Goal: Check status: Check status

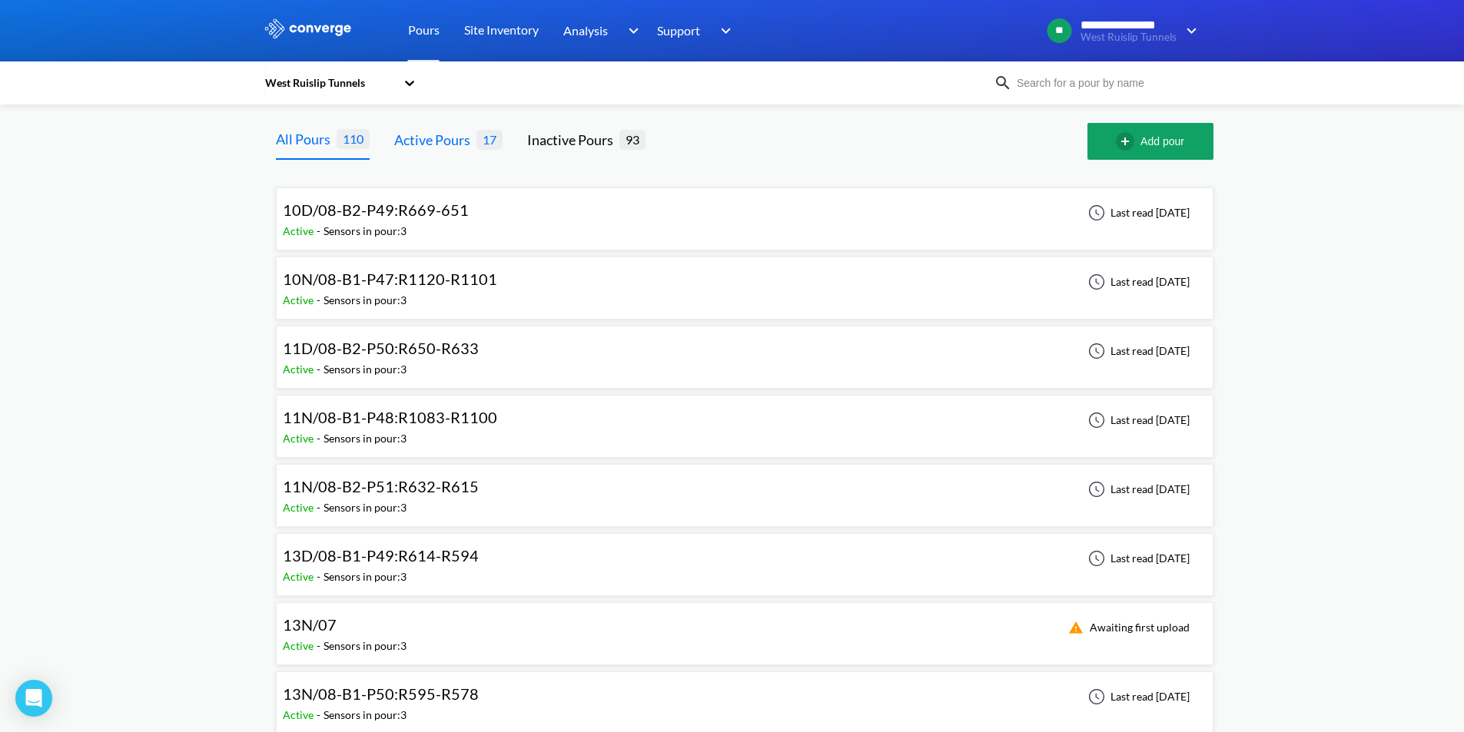
click at [436, 133] on div "Active Pours" at bounding box center [435, 140] width 82 height 22
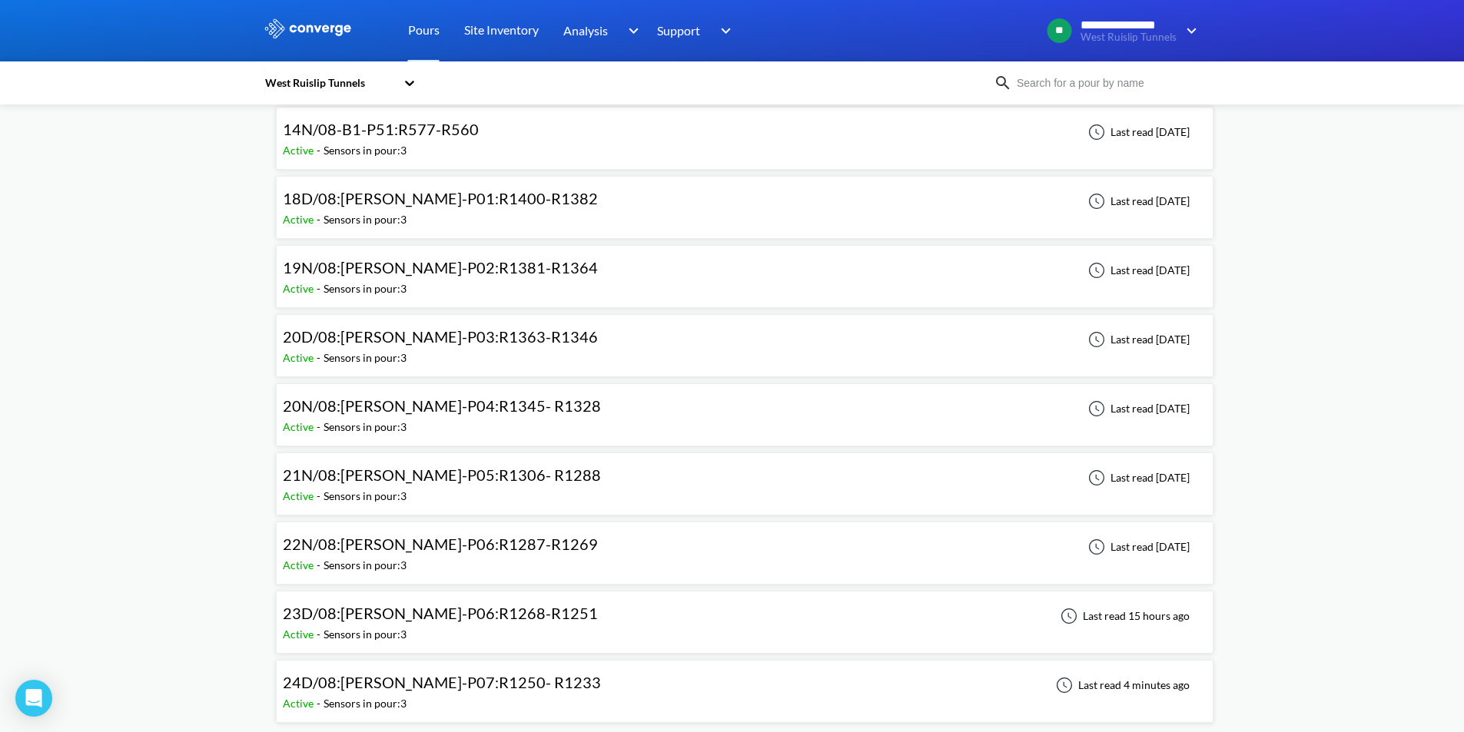
scroll to position [637, 0]
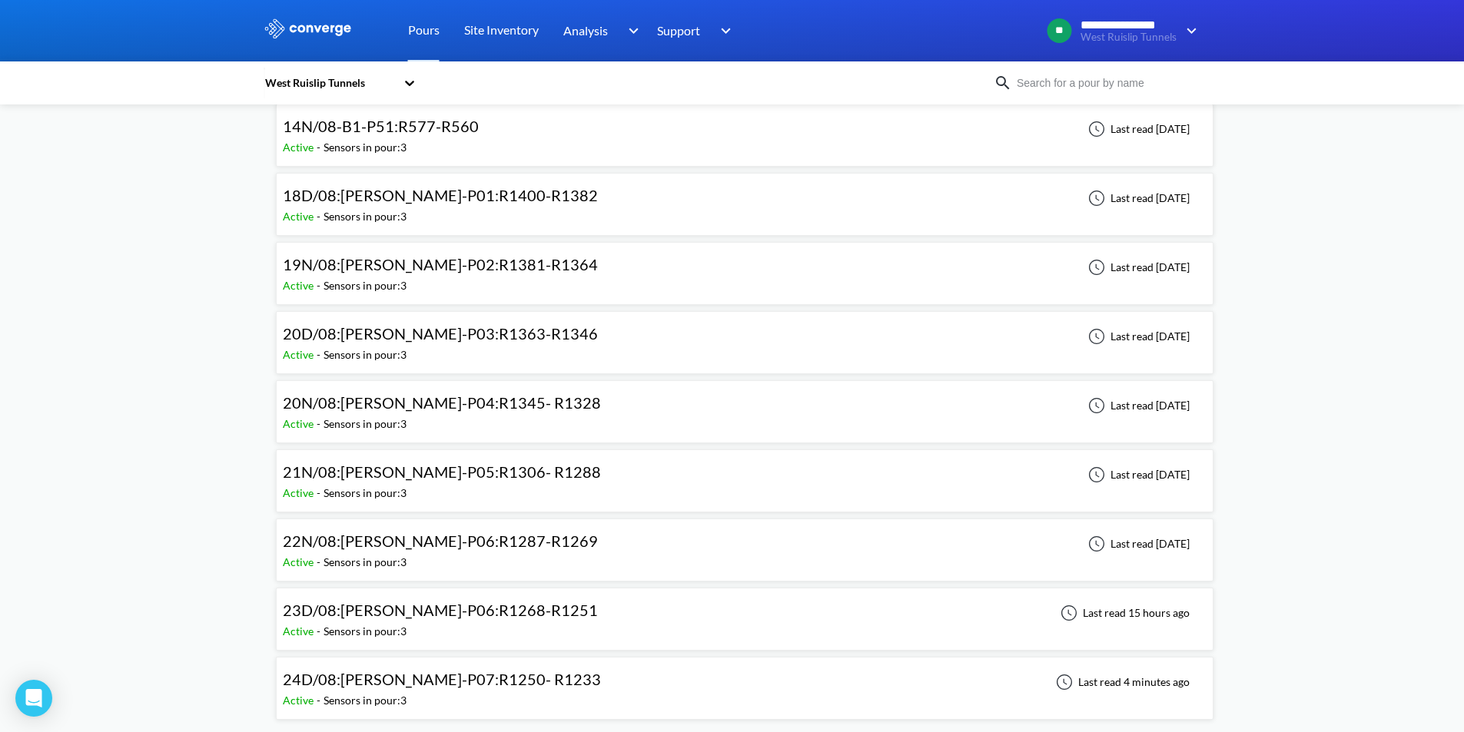
click at [532, 691] on div "24D/08:[PERSON_NAME]-P07:R1250- R1233 Active - Sensors in pour: 3 Last read 4 m…" at bounding box center [744, 688] width 923 height 49
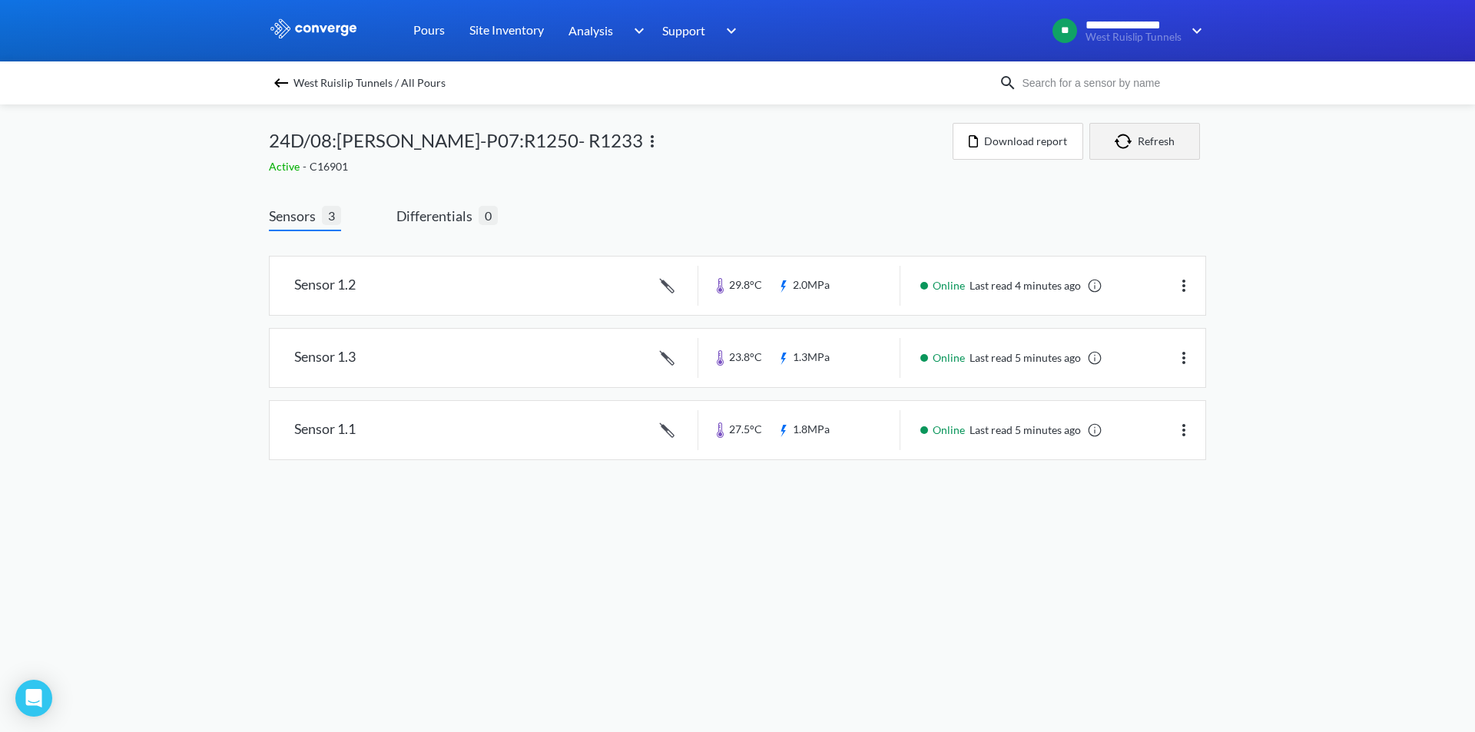
click at [1162, 138] on button "Refresh" at bounding box center [1144, 141] width 111 height 37
click at [1164, 148] on button "Refresh" at bounding box center [1144, 141] width 111 height 37
click at [1321, 371] on div "**********" at bounding box center [737, 245] width 1475 height 491
click at [1134, 147] on img "button" at bounding box center [1126, 141] width 23 height 15
click at [1142, 145] on button "Refresh" at bounding box center [1144, 141] width 111 height 37
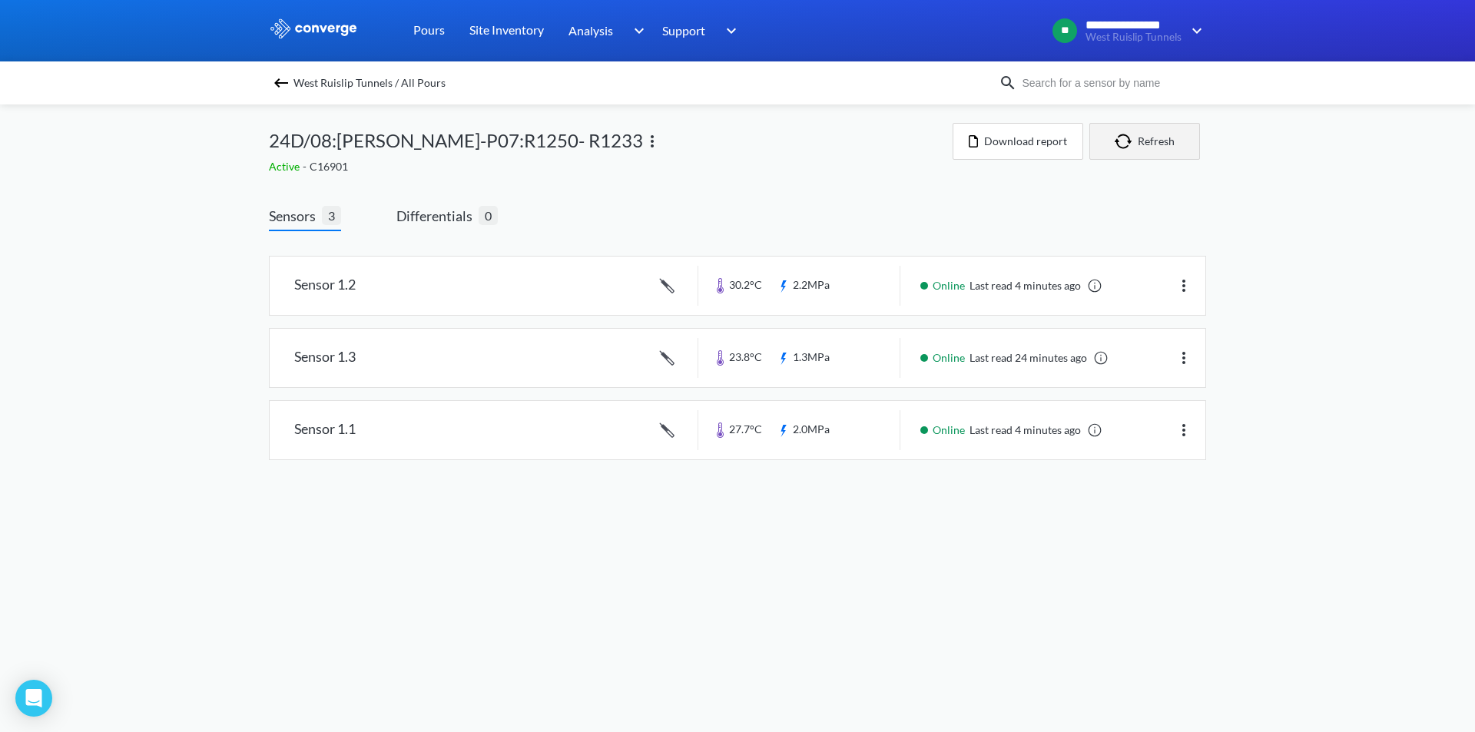
click at [1149, 151] on button "Refresh" at bounding box center [1144, 141] width 111 height 37
click at [1154, 149] on button "Refresh" at bounding box center [1144, 141] width 111 height 37
click at [1153, 140] on button "Refresh" at bounding box center [1144, 141] width 111 height 37
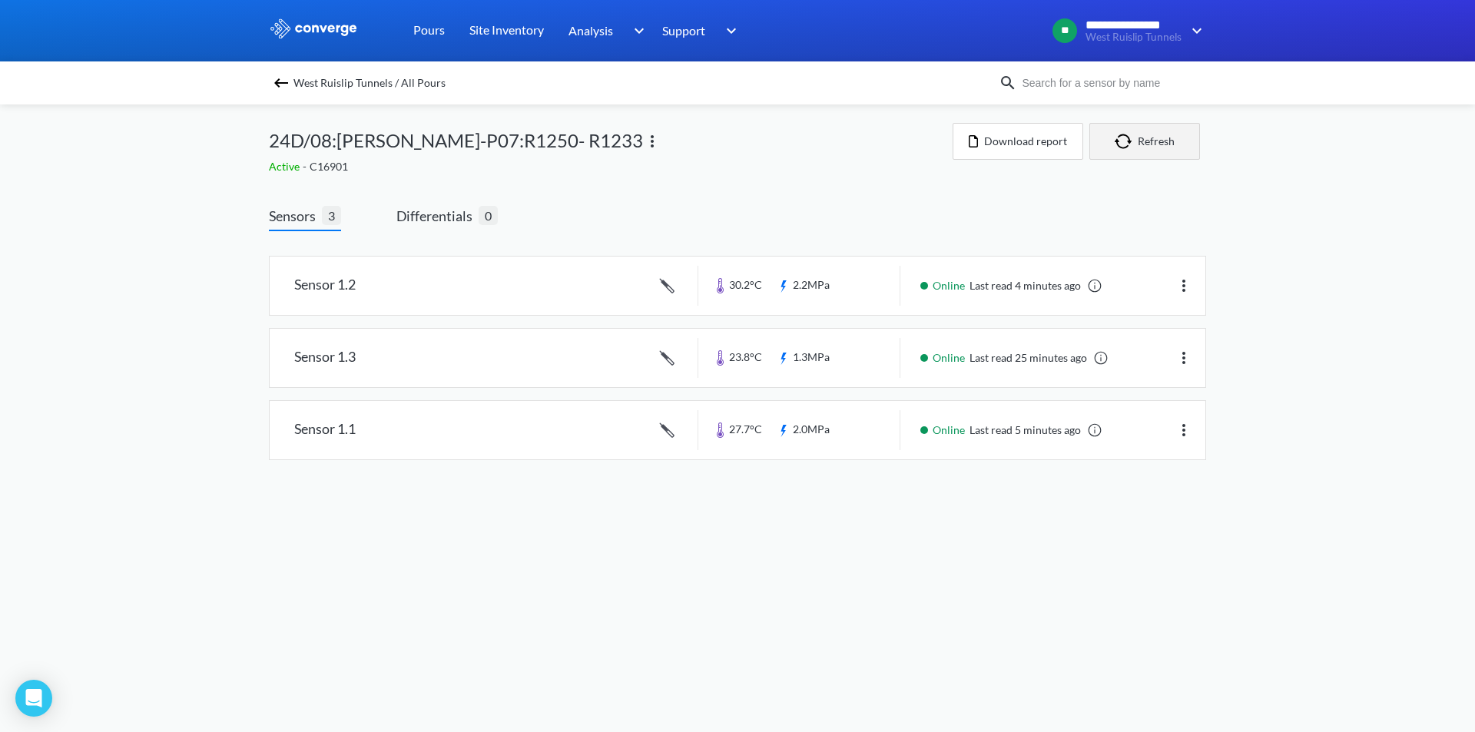
click at [1106, 138] on button "Refresh" at bounding box center [1144, 141] width 111 height 37
click at [1113, 151] on button "Refresh" at bounding box center [1144, 141] width 111 height 37
click at [1139, 141] on button "Refresh" at bounding box center [1144, 141] width 111 height 37
click at [1164, 151] on button "Refresh" at bounding box center [1144, 141] width 111 height 37
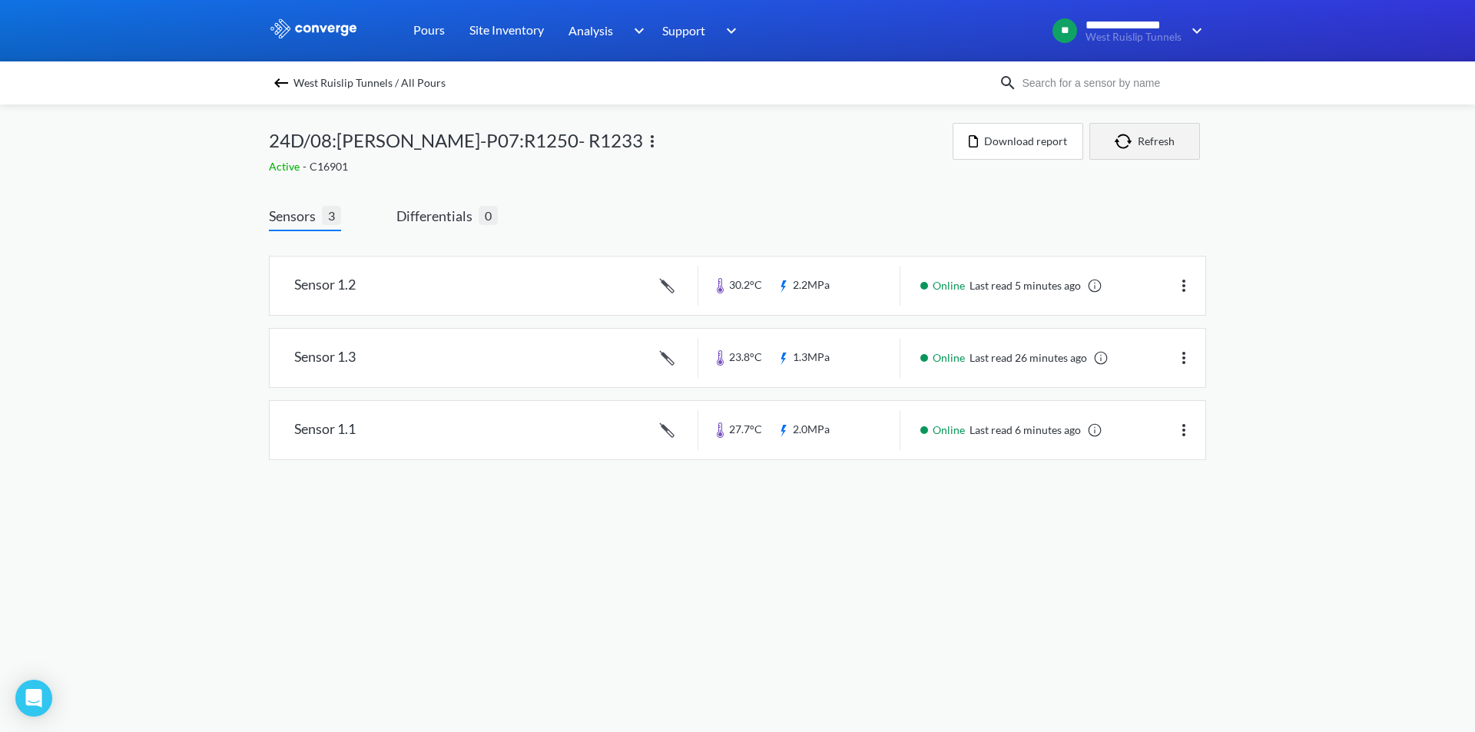
click at [1167, 153] on button "Refresh" at bounding box center [1144, 141] width 111 height 37
click at [1152, 151] on button "Refresh" at bounding box center [1144, 141] width 111 height 37
click at [1151, 151] on button "Refresh" at bounding box center [1144, 141] width 111 height 37
click at [1149, 151] on button "Refresh" at bounding box center [1144, 141] width 111 height 37
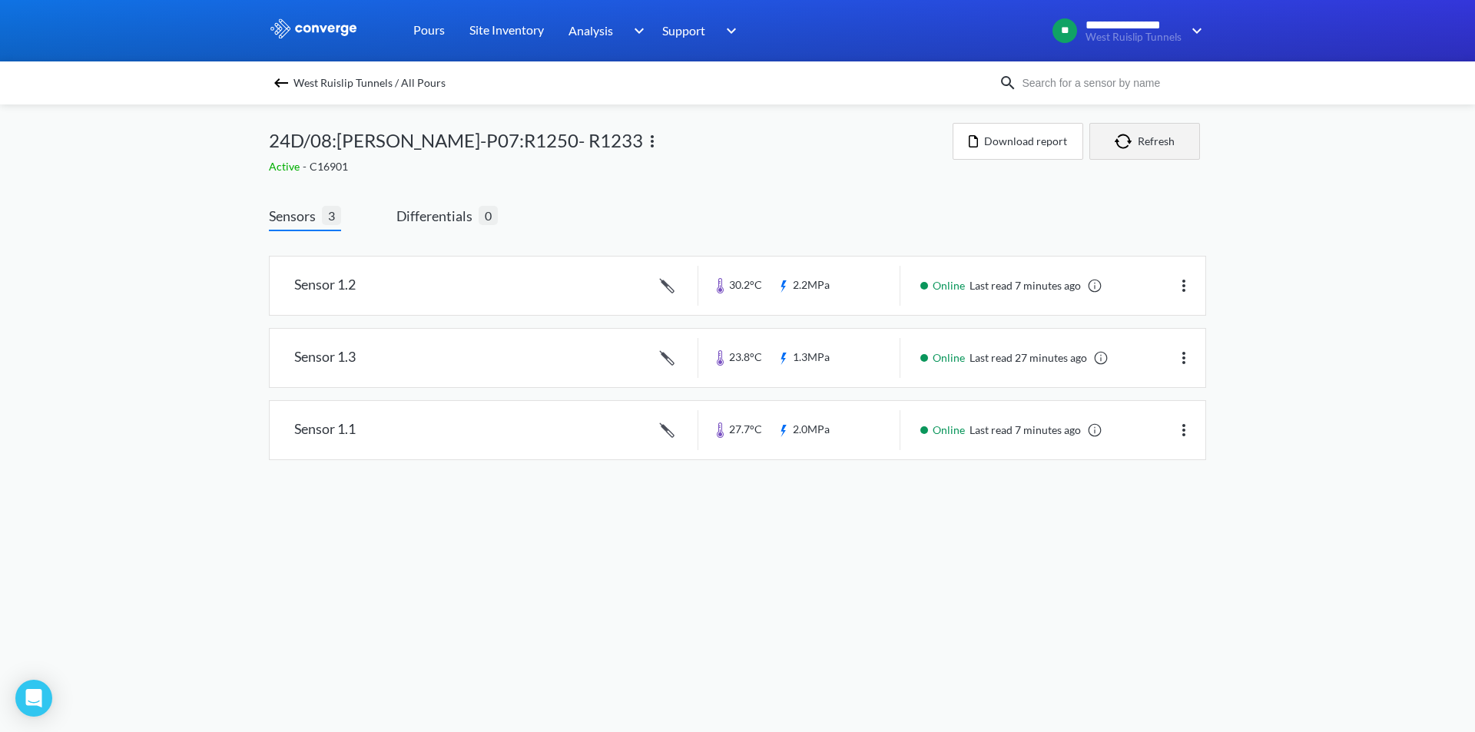
click at [1149, 151] on button "Refresh" at bounding box center [1144, 141] width 111 height 37
click at [1162, 154] on button "Refresh" at bounding box center [1144, 141] width 111 height 37
click at [1156, 134] on button "Refresh" at bounding box center [1144, 141] width 111 height 37
click at [1132, 141] on img "button" at bounding box center [1126, 141] width 23 height 15
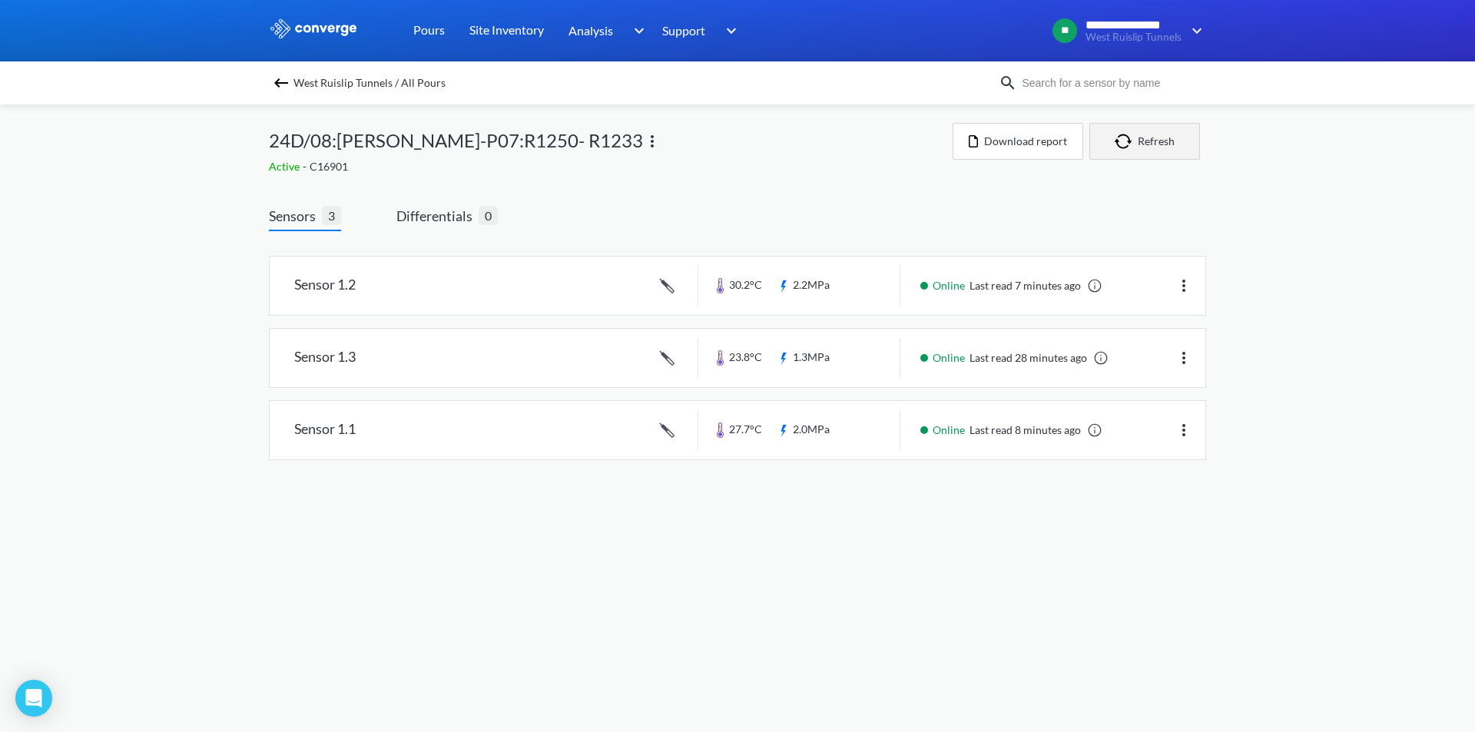
click at [1132, 141] on img "button" at bounding box center [1126, 141] width 23 height 15
click at [1159, 143] on button "Refresh" at bounding box center [1144, 141] width 111 height 37
click at [1160, 152] on button "Refresh" at bounding box center [1144, 141] width 111 height 37
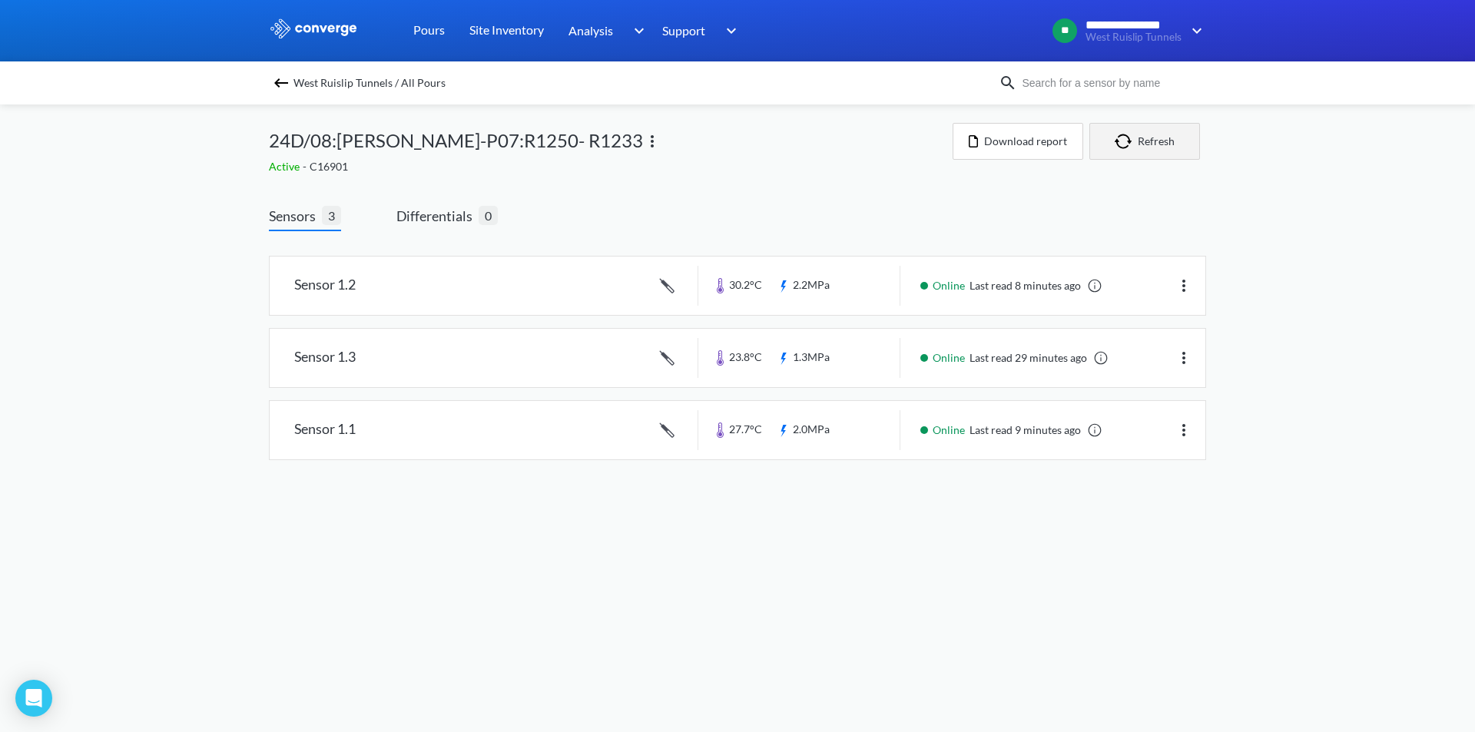
click at [1160, 152] on button "Refresh" at bounding box center [1144, 141] width 111 height 37
click at [1151, 140] on button "Refresh" at bounding box center [1144, 141] width 111 height 37
click at [1172, 138] on button "Refresh" at bounding box center [1144, 141] width 111 height 37
click at [1172, 137] on button "Refresh" at bounding box center [1144, 141] width 111 height 37
click at [1171, 137] on button "Refresh" at bounding box center [1144, 141] width 111 height 37
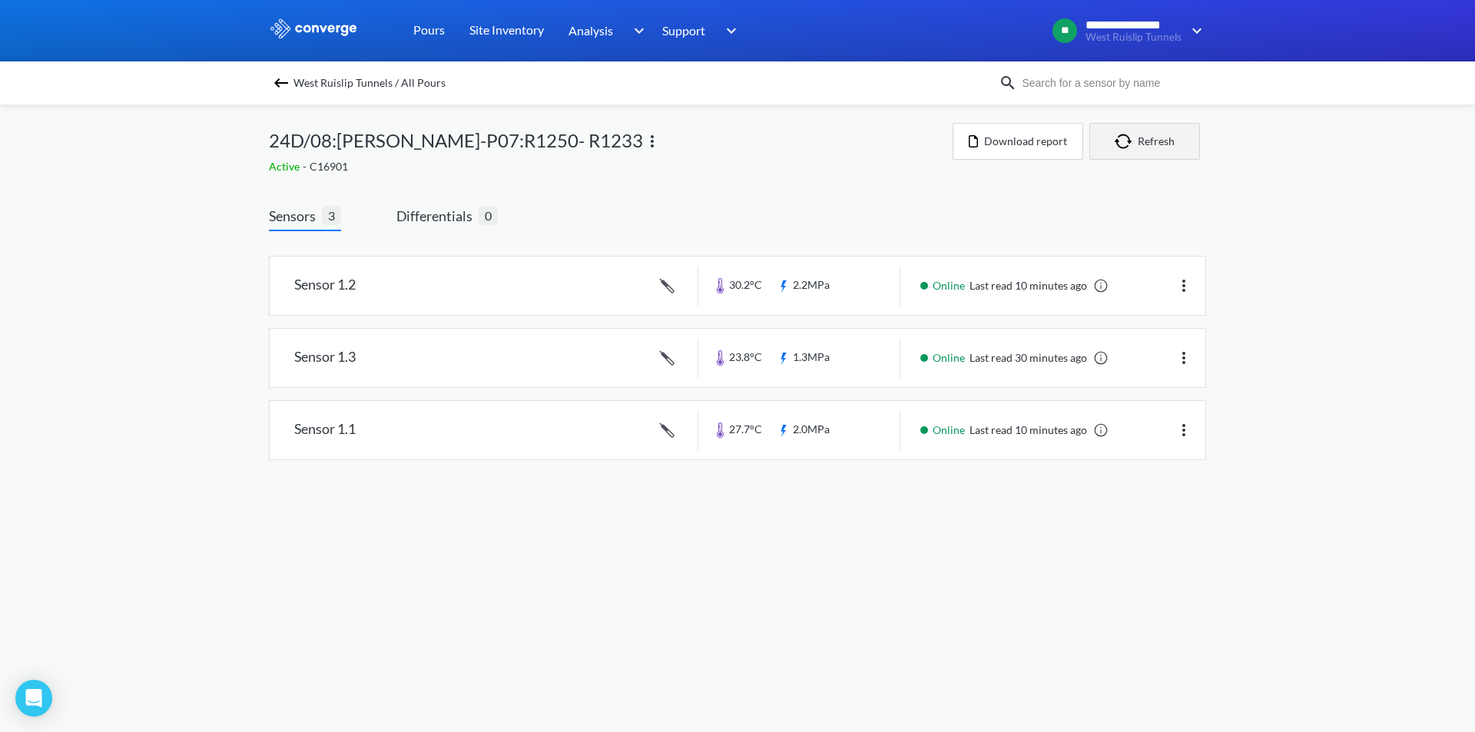
click at [1158, 144] on button "Refresh" at bounding box center [1144, 141] width 111 height 37
click at [1149, 148] on button "Refresh" at bounding box center [1144, 141] width 111 height 37
click at [1147, 150] on button "Refresh" at bounding box center [1144, 141] width 111 height 37
click at [1140, 150] on button "Refresh" at bounding box center [1144, 141] width 111 height 37
click at [1176, 135] on button "Refresh" at bounding box center [1144, 141] width 111 height 37
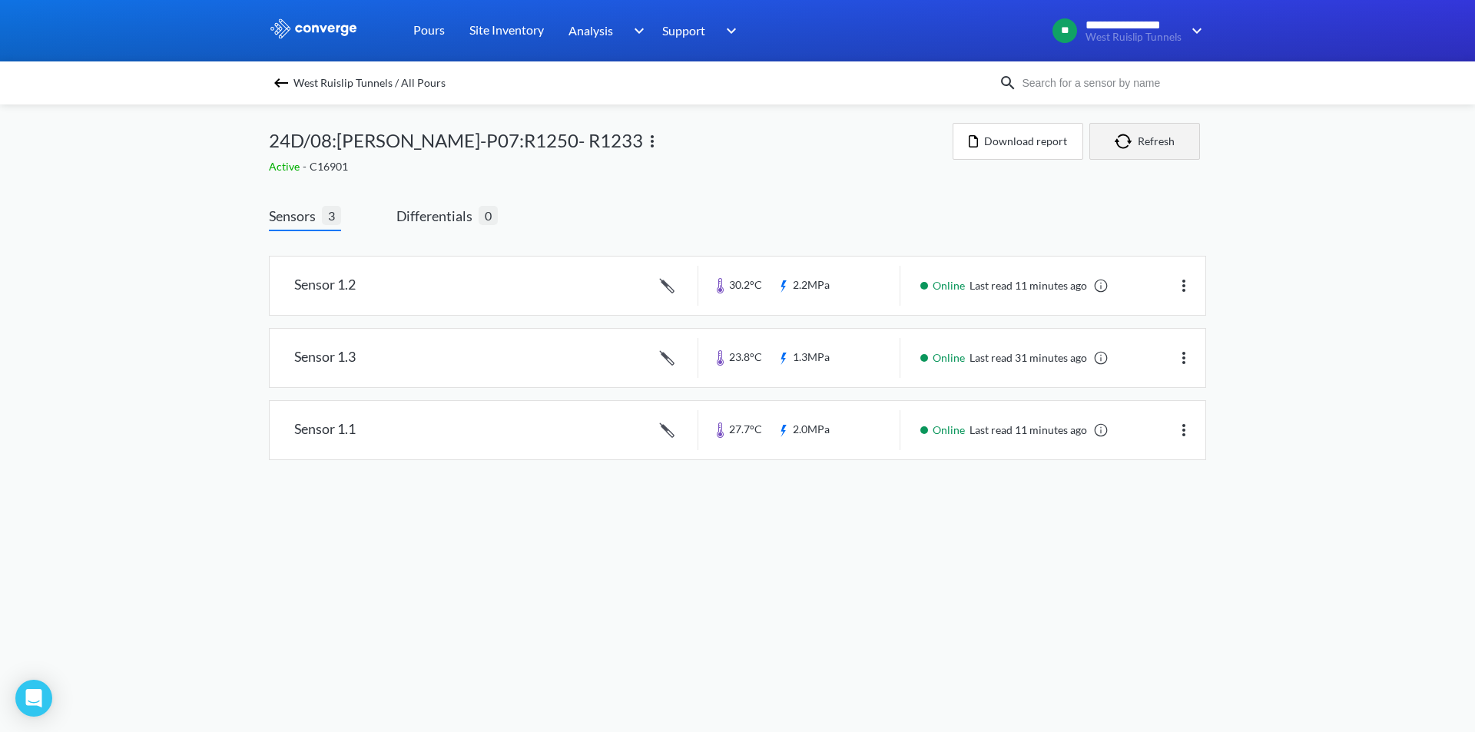
click at [1135, 142] on img "button" at bounding box center [1126, 141] width 23 height 15
click at [1161, 141] on button "Refresh" at bounding box center [1144, 141] width 111 height 37
click at [1125, 131] on button "Refresh" at bounding box center [1144, 141] width 111 height 37
click at [1129, 135] on img "button" at bounding box center [1126, 141] width 23 height 15
click at [1179, 151] on button "Refresh" at bounding box center [1144, 141] width 111 height 37
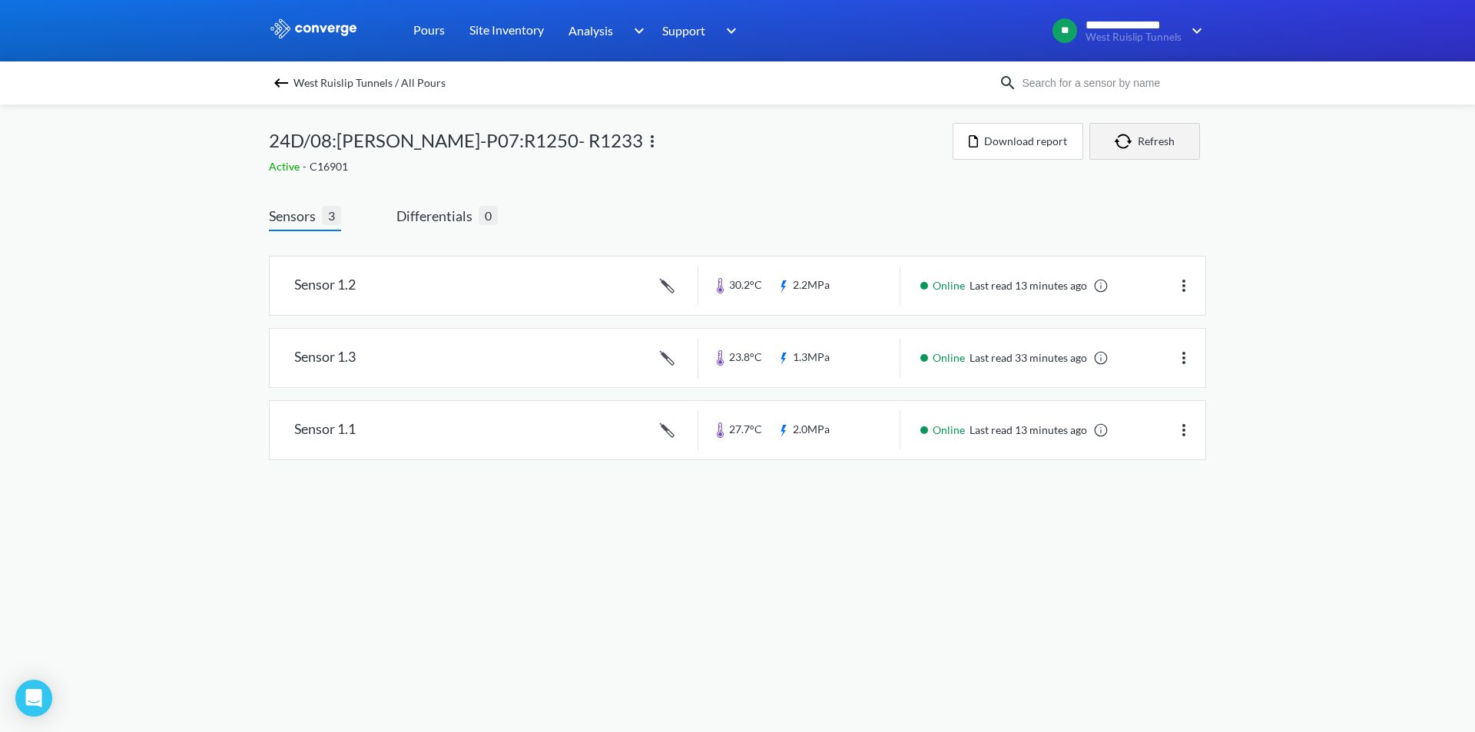
click at [1187, 143] on button "Refresh" at bounding box center [1144, 141] width 111 height 37
click at [1179, 136] on button "Refresh" at bounding box center [1144, 141] width 111 height 37
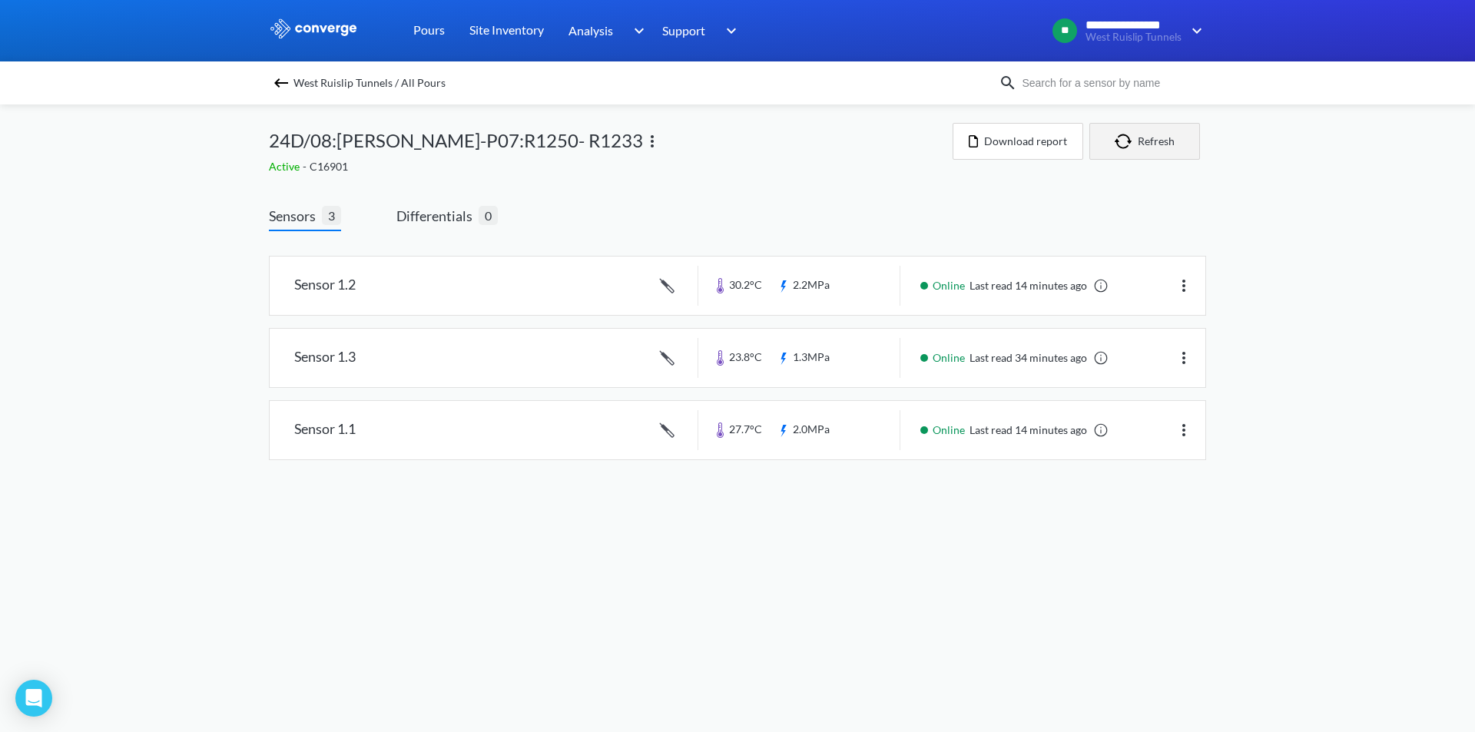
drag, startPoint x: 1176, startPoint y: 133, endPoint x: 1168, endPoint y: 139, distance: 10.4
click at [1176, 133] on button "Refresh" at bounding box center [1144, 141] width 111 height 37
click at [1179, 153] on button "Refresh" at bounding box center [1144, 141] width 111 height 37
click at [1162, 152] on button "Refresh" at bounding box center [1144, 141] width 111 height 37
click at [1149, 141] on button "Refresh" at bounding box center [1144, 141] width 111 height 37
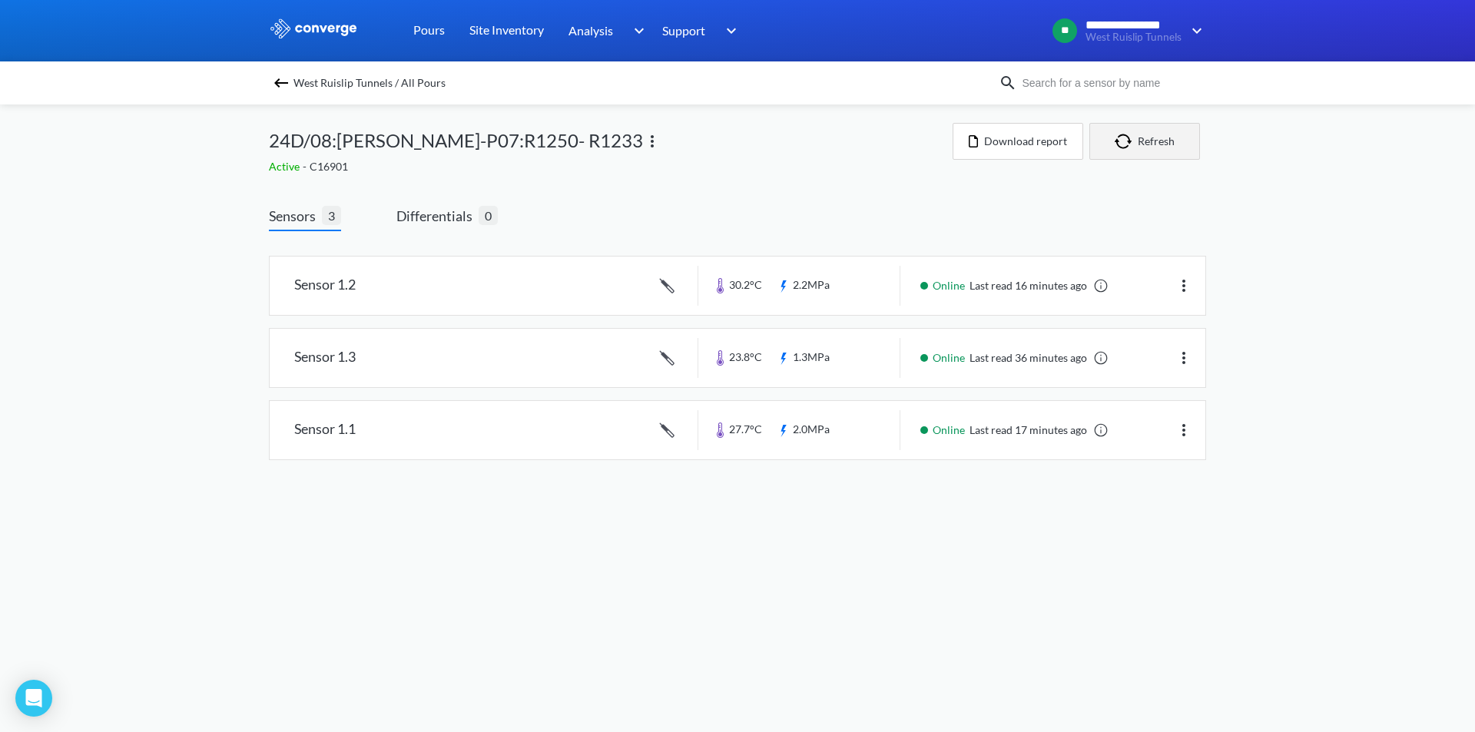
click at [1147, 144] on button "Refresh" at bounding box center [1144, 141] width 111 height 37
click at [1316, 235] on div "**********" at bounding box center [737, 245] width 1475 height 491
click at [1147, 142] on button "Refresh" at bounding box center [1144, 141] width 111 height 37
click at [1163, 138] on button "Refresh" at bounding box center [1144, 141] width 111 height 37
click at [1190, 144] on button "Refresh" at bounding box center [1144, 141] width 111 height 37
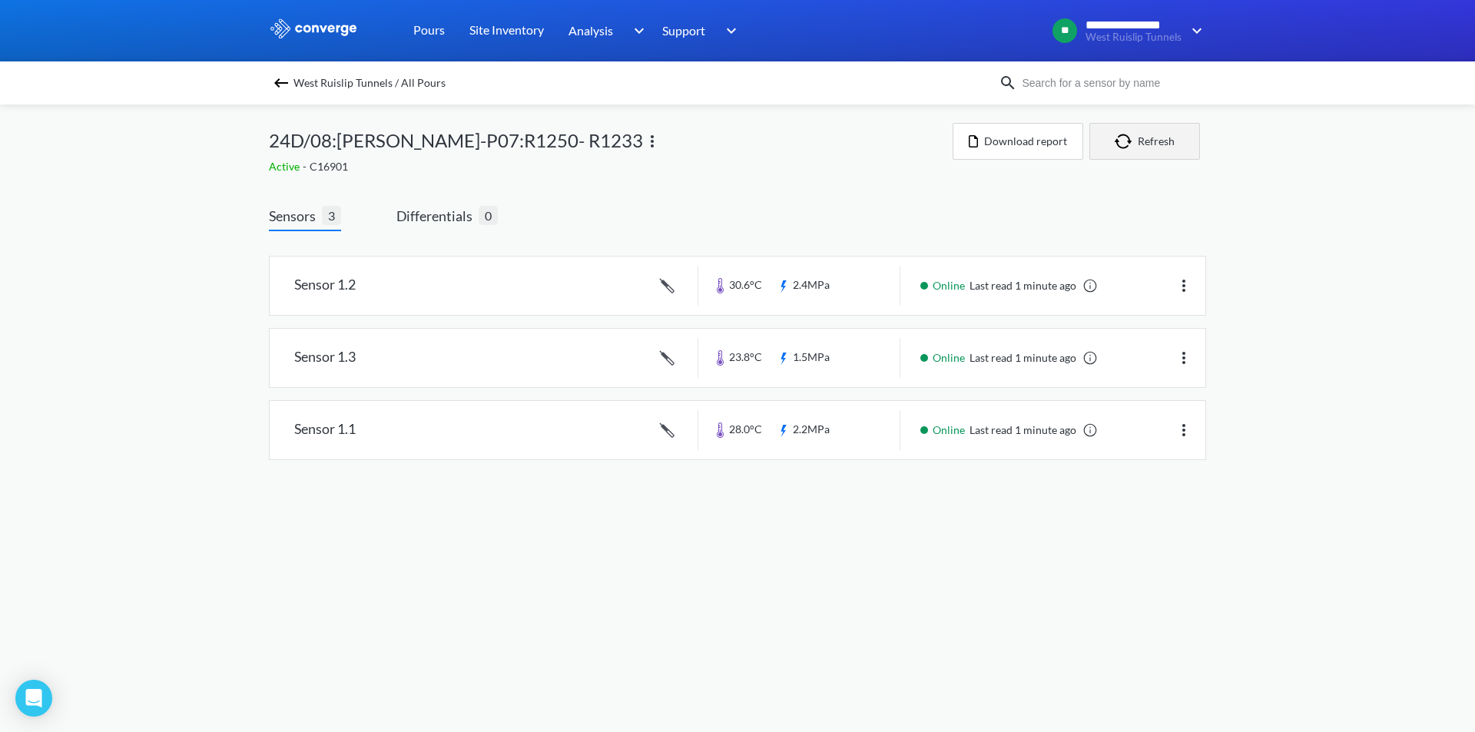
click at [1144, 134] on button "Refresh" at bounding box center [1144, 141] width 111 height 37
